Goal: Information Seeking & Learning: Learn about a topic

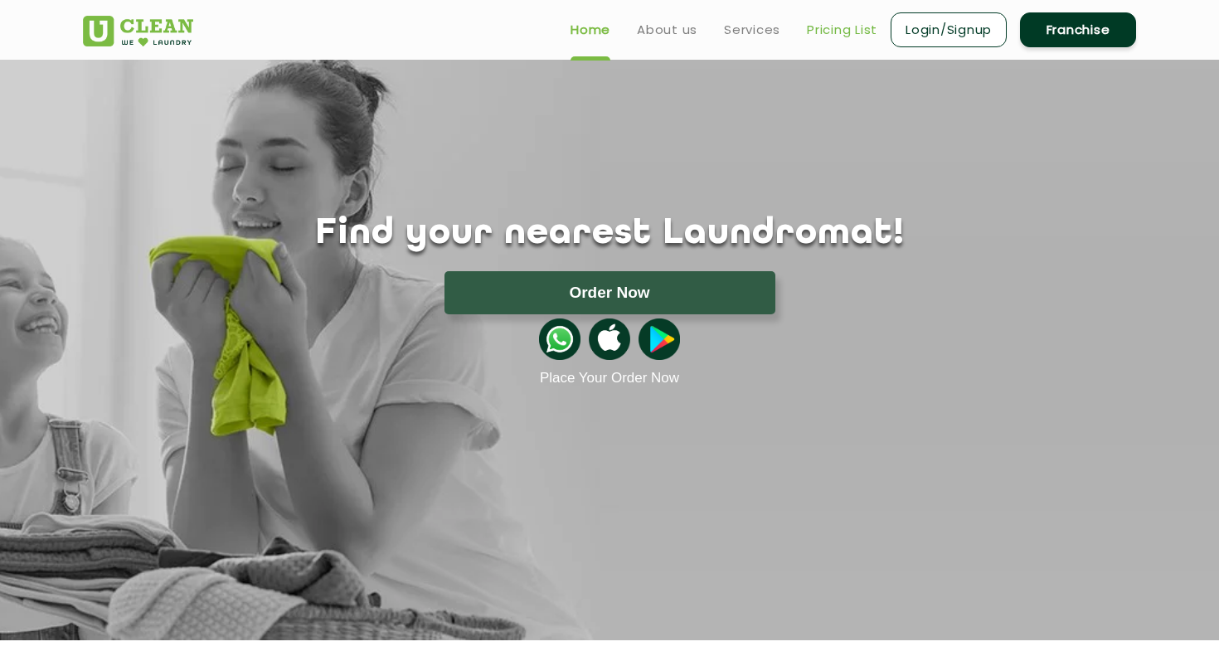
click at [846, 32] on link "Pricing List" at bounding box center [842, 30] width 70 height 20
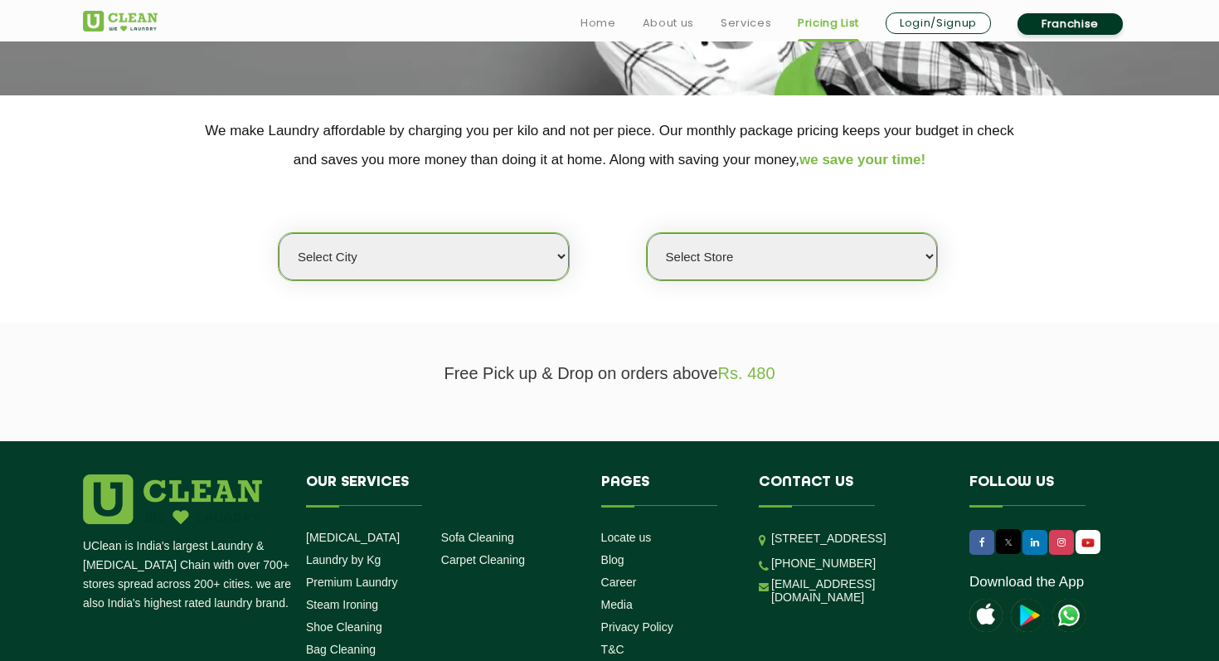
scroll to position [337, 0]
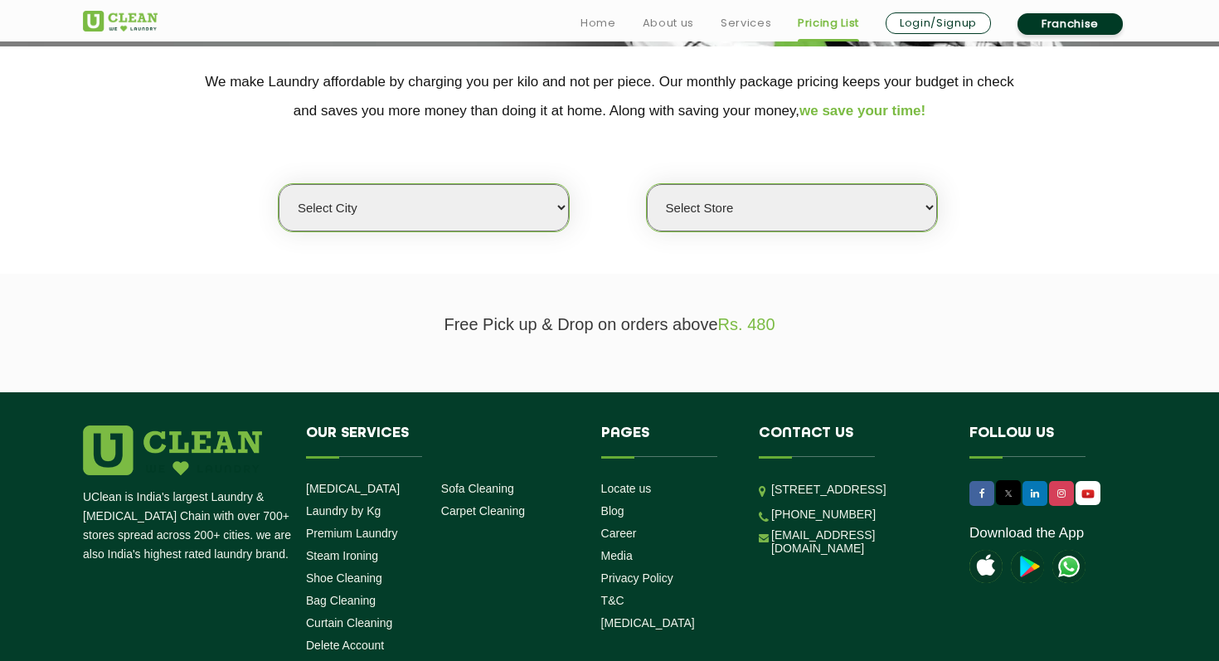
click at [485, 203] on select "Select city [GEOGRAPHIC_DATA] [GEOGRAPHIC_DATA] [GEOGRAPHIC_DATA] [GEOGRAPHIC_D…" at bounding box center [424, 207] width 290 height 47
click at [455, 210] on select "Select city [GEOGRAPHIC_DATA] [GEOGRAPHIC_DATA] [GEOGRAPHIC_DATA] [GEOGRAPHIC_D…" at bounding box center [424, 207] width 290 height 47
select select "5"
click at [279, 184] on select "Select city [GEOGRAPHIC_DATA] [GEOGRAPHIC_DATA] [GEOGRAPHIC_DATA] [GEOGRAPHIC_D…" at bounding box center [424, 207] width 290 height 47
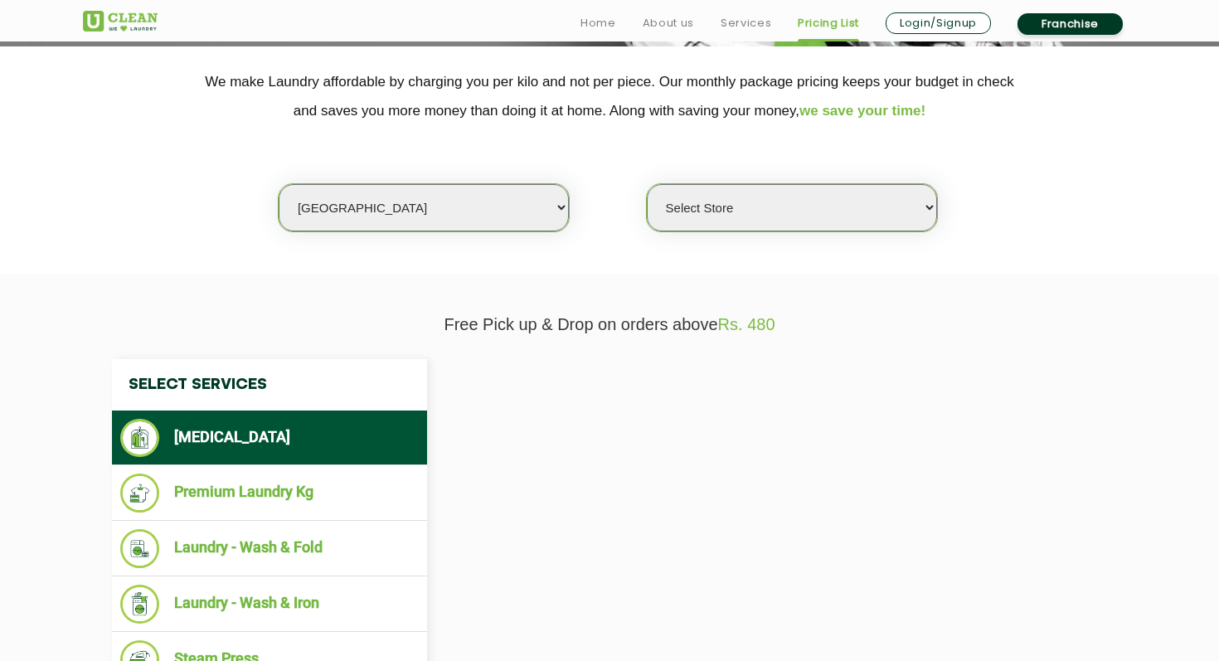
select select "0"
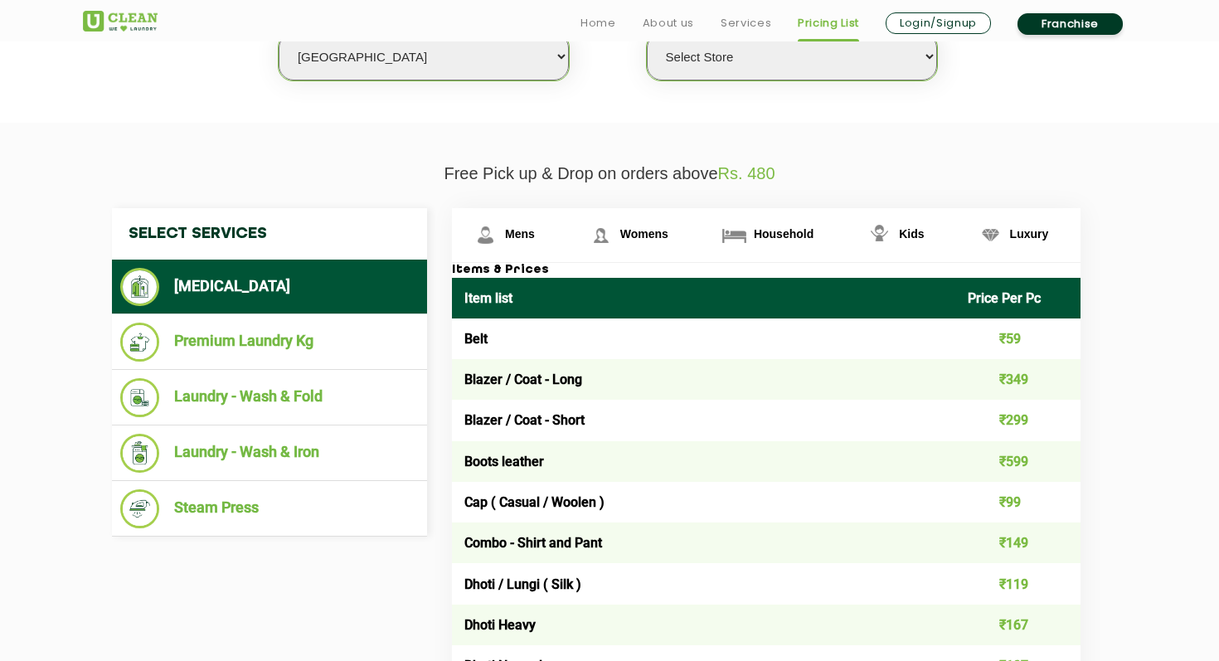
scroll to position [510, 0]
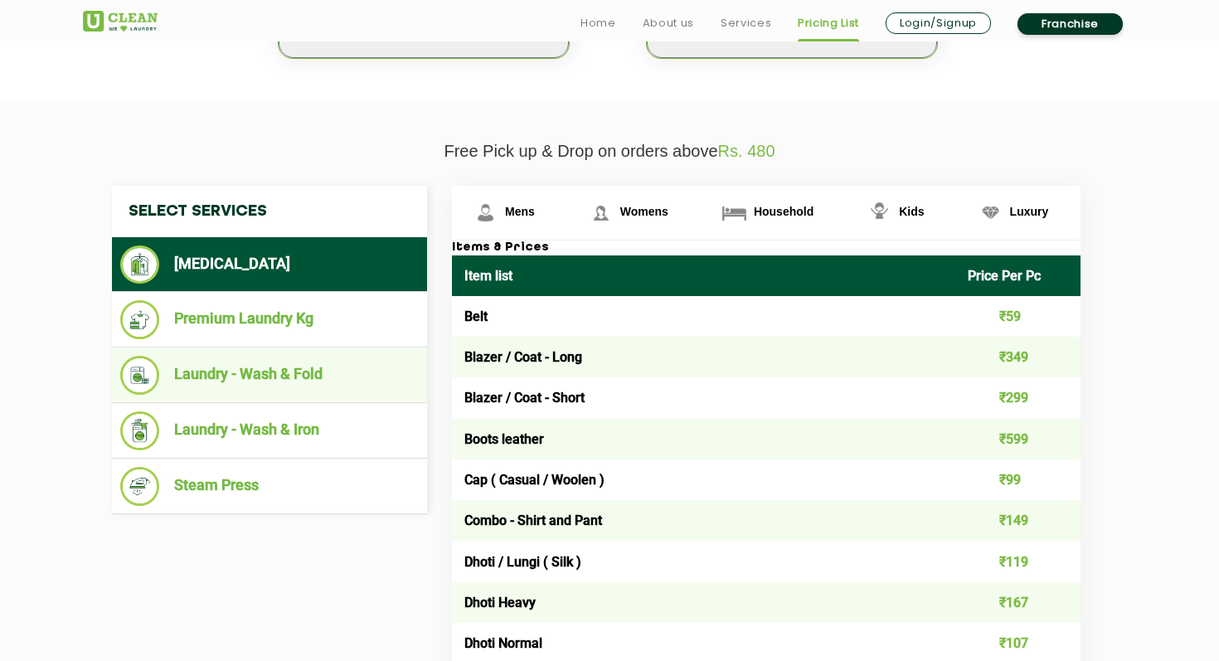
click at [298, 384] on li "Laundry - Wash & Fold" at bounding box center [269, 375] width 298 height 39
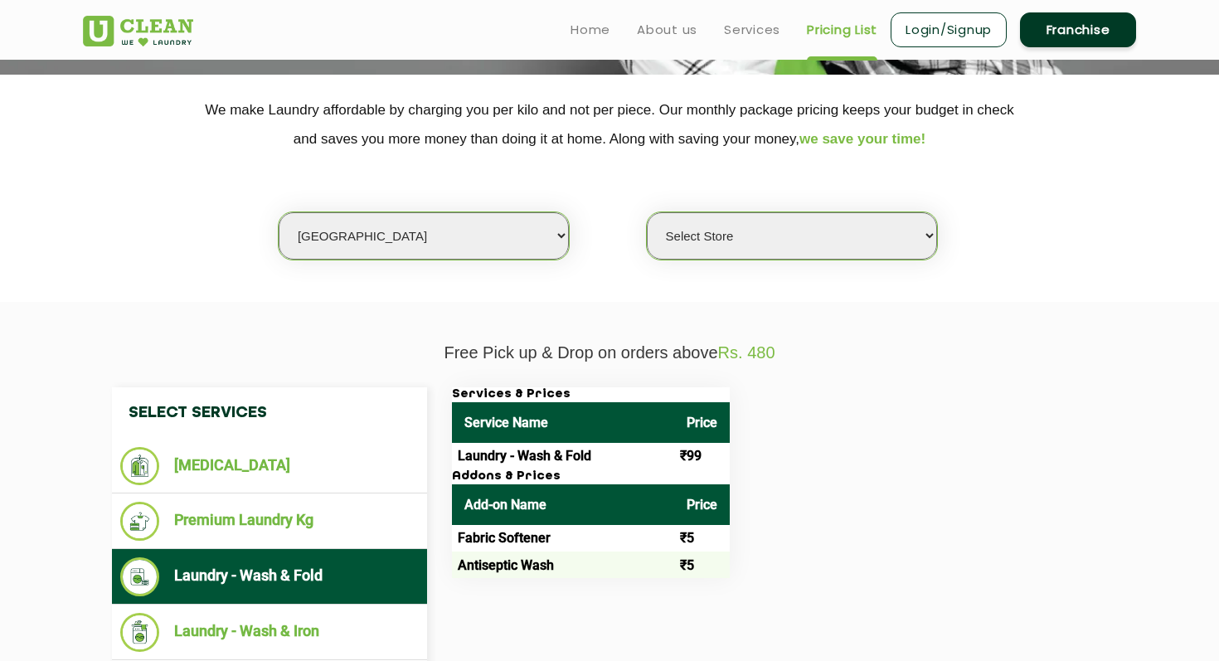
scroll to position [269, 0]
